Goal: Use online tool/utility: Use online tool/utility

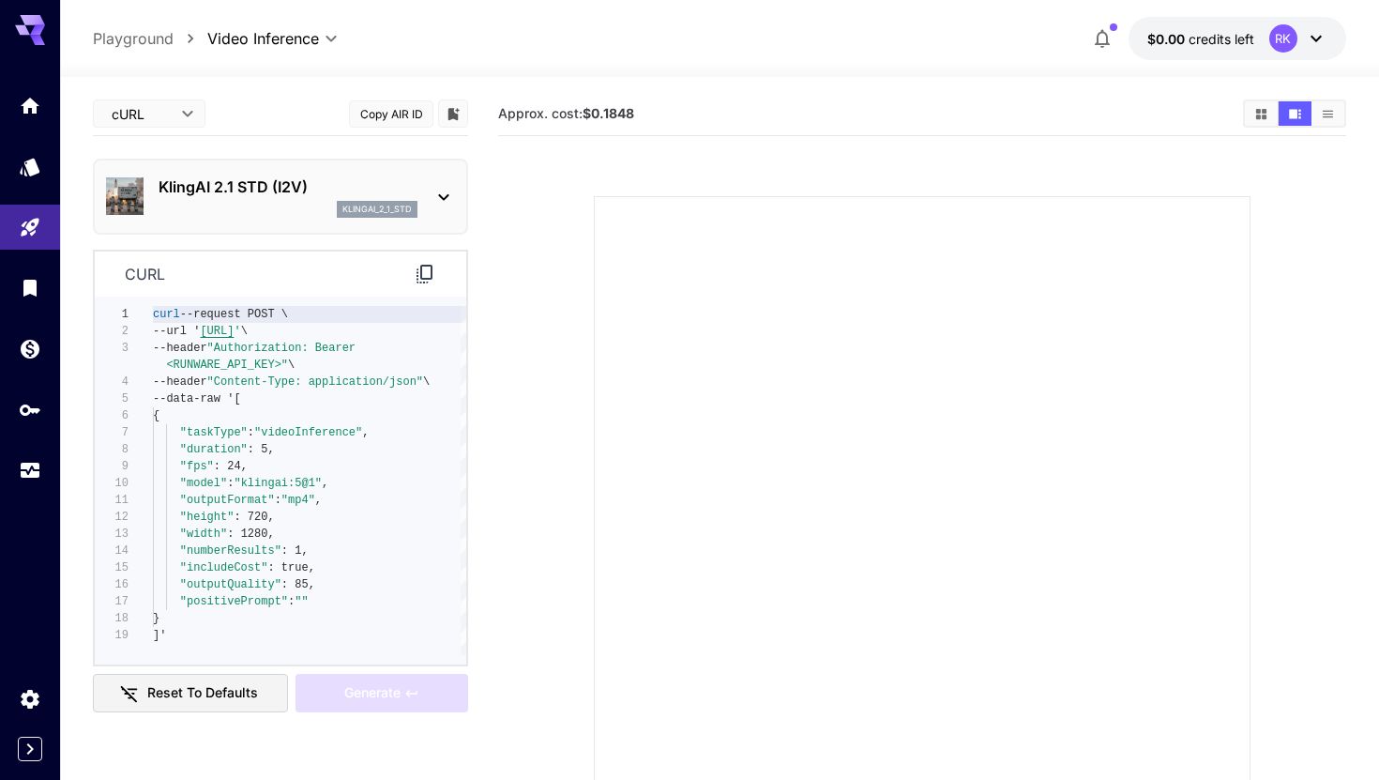
click at [430, 272] on icon at bounding box center [425, 274] width 23 height 23
click at [29, 165] on icon "Models" at bounding box center [32, 161] width 20 height 18
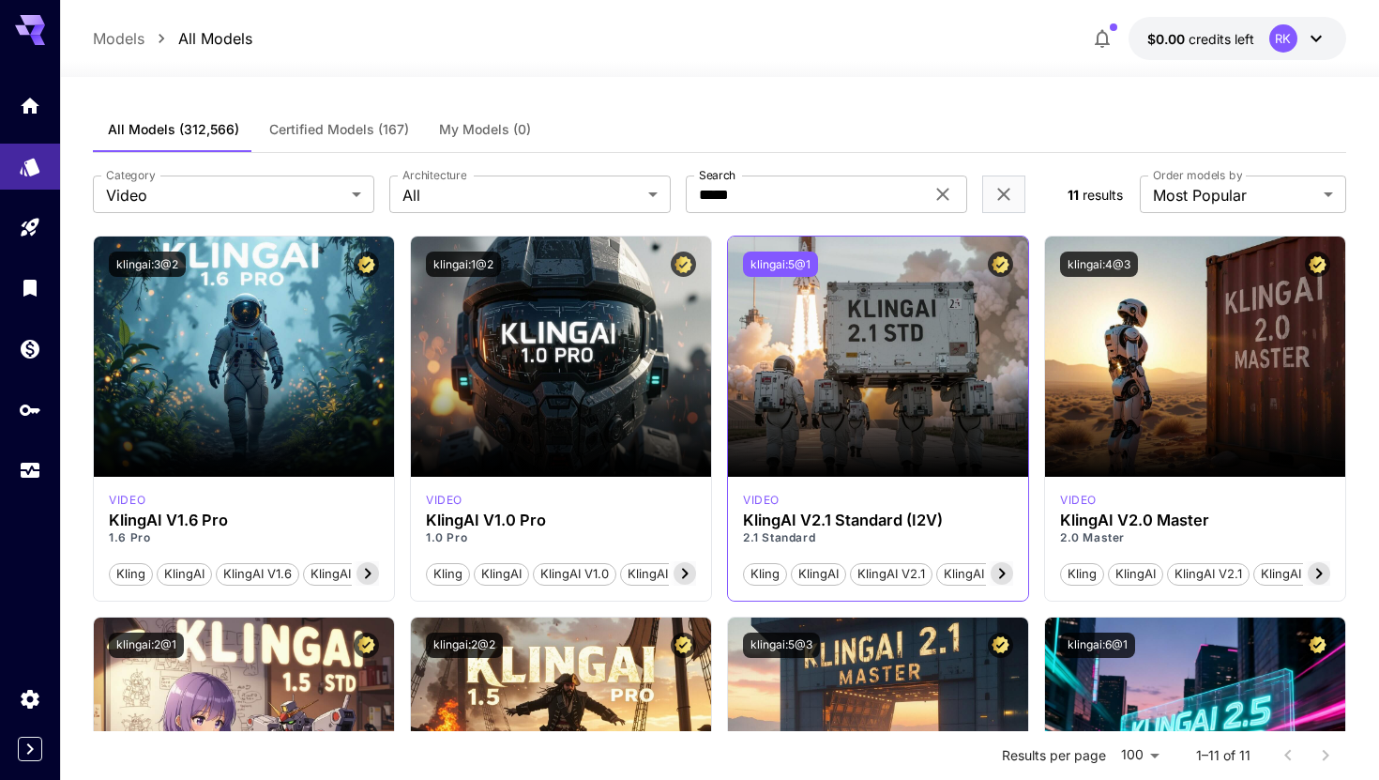
click at [788, 270] on button "klingai:5@1" at bounding box center [780, 263] width 75 height 25
click at [768, 260] on button "klingai:5@1" at bounding box center [780, 263] width 75 height 25
click at [793, 275] on button "klingai:5@1" at bounding box center [780, 263] width 75 height 25
click at [767, 262] on button "klingai:5@1" at bounding box center [780, 263] width 75 height 25
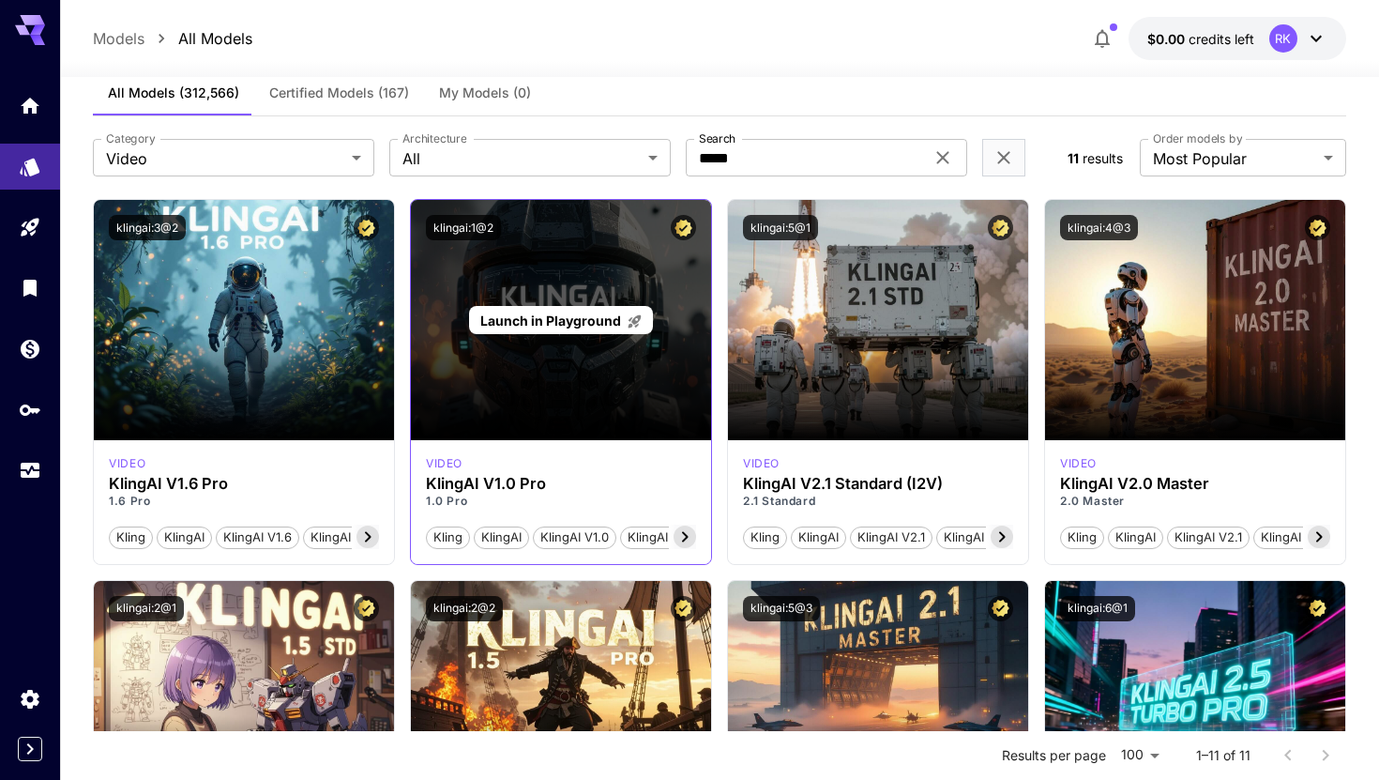
scroll to position [4, 0]
